Goal: Book appointment/travel/reservation

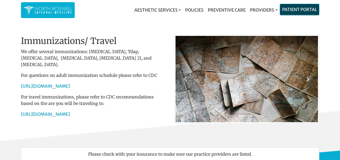
click at [292, 8] on link "Patient Portal" at bounding box center [299, 9] width 39 height 11
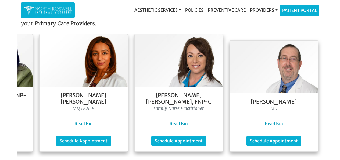
scroll to position [0, 178]
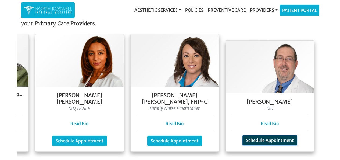
click at [266, 135] on link "Schedule Appointment" at bounding box center [270, 140] width 55 height 10
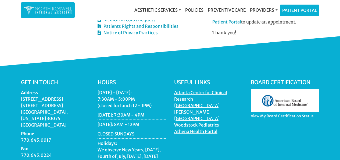
scroll to position [246, 0]
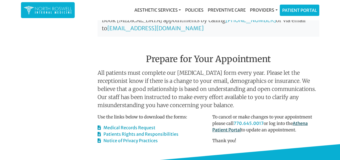
click at [236, 122] on link "Athena Patient Portal" at bounding box center [261, 126] width 96 height 12
